Goal: Task Accomplishment & Management: Use online tool/utility

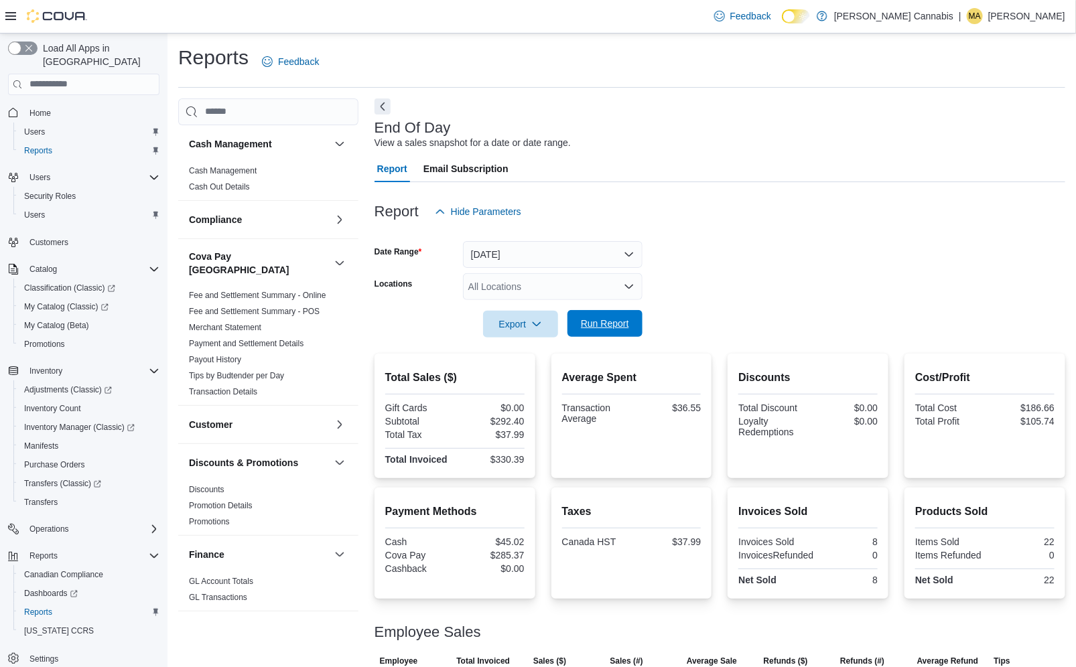
click at [620, 326] on span "Run Report" at bounding box center [605, 323] width 48 height 13
